Goal: Communication & Community: Answer question/provide support

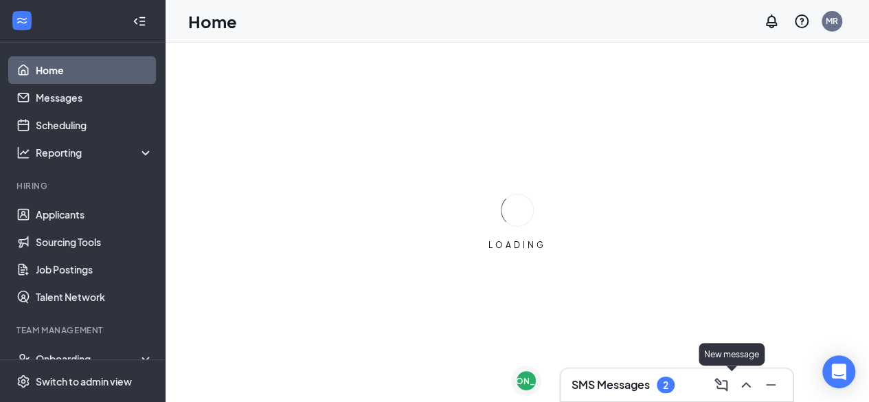
click at [664, 382] on div "SMS Messages 2" at bounding box center [622, 384] width 103 height 16
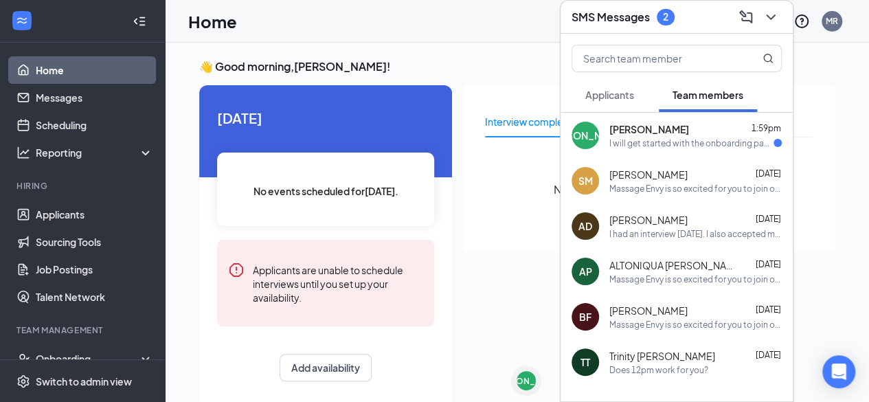
click at [710, 150] on div "[PERSON_NAME] [PERSON_NAME] 1:59pm I will get started with the onboarding paper…" at bounding box center [676, 135] width 232 height 45
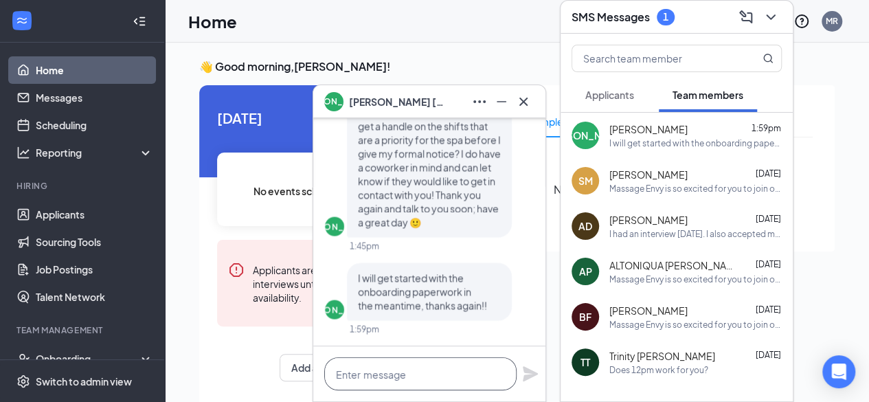
click at [434, 371] on textarea at bounding box center [420, 373] width 192 height 33
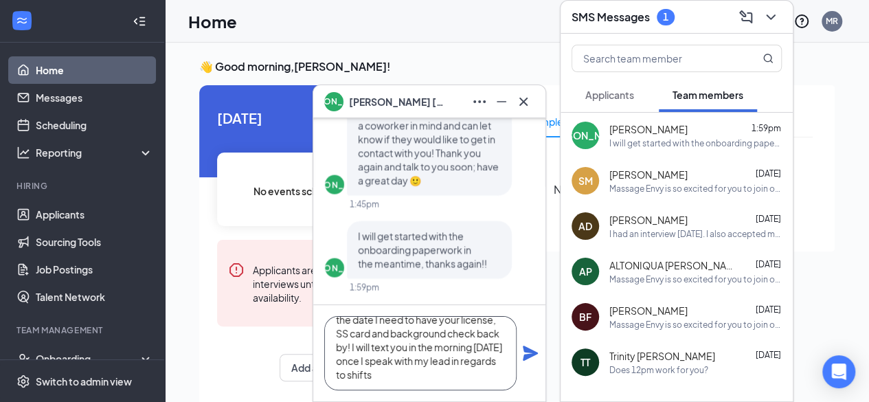
scroll to position [56, 0]
type textarea "Hi [PERSON_NAME], absolutely. I expected you to give them two weeks, the start …"
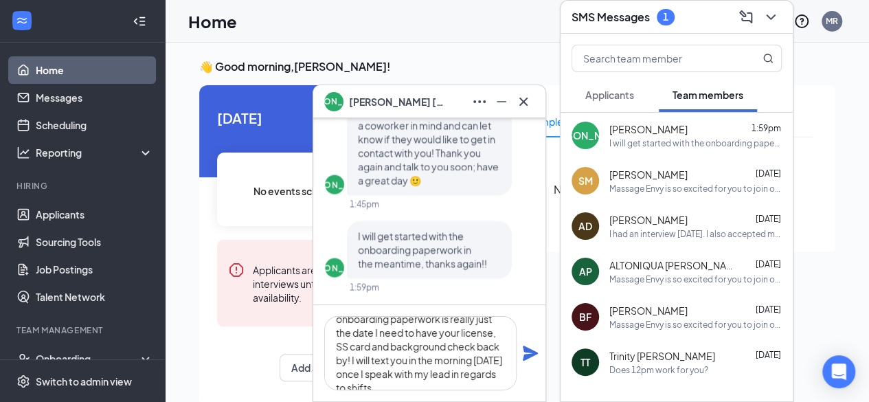
click at [525, 359] on icon "Plane" at bounding box center [530, 352] width 15 height 15
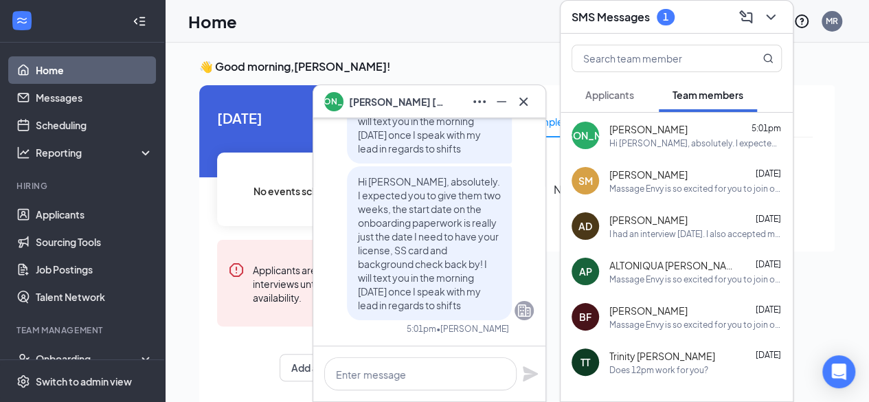
scroll to position [0, 0]
click at [524, 102] on icon "Cross" at bounding box center [523, 101] width 8 height 8
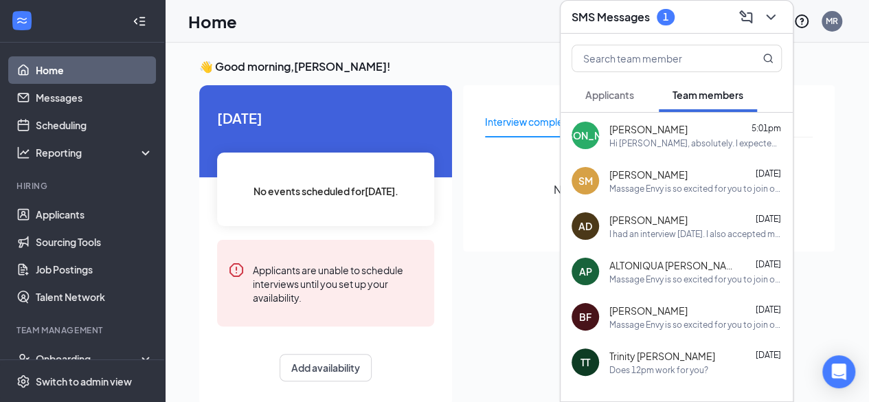
click at [788, 16] on div "SMS Messages 1" at bounding box center [676, 17] width 232 height 33
